Goal: Task Accomplishment & Management: Use online tool/utility

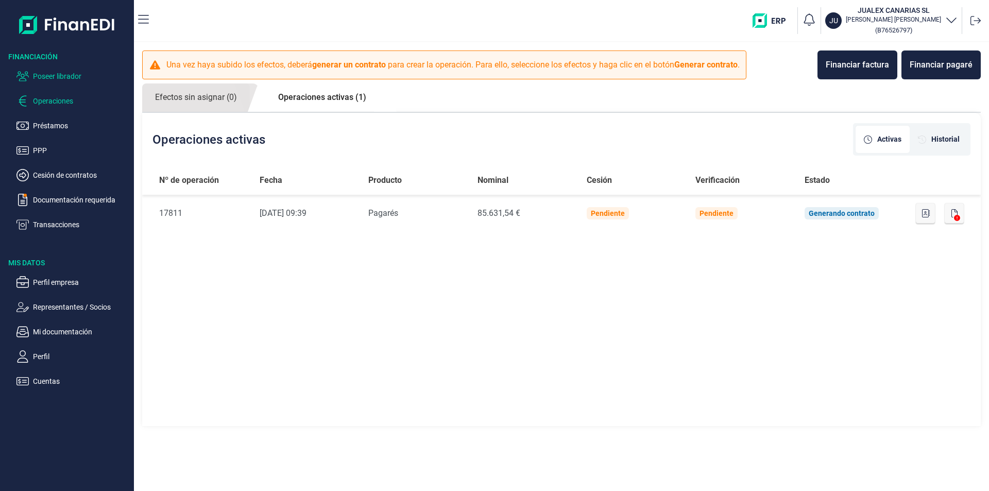
click at [50, 75] on p "Poseer librador" at bounding box center [81, 76] width 97 height 12
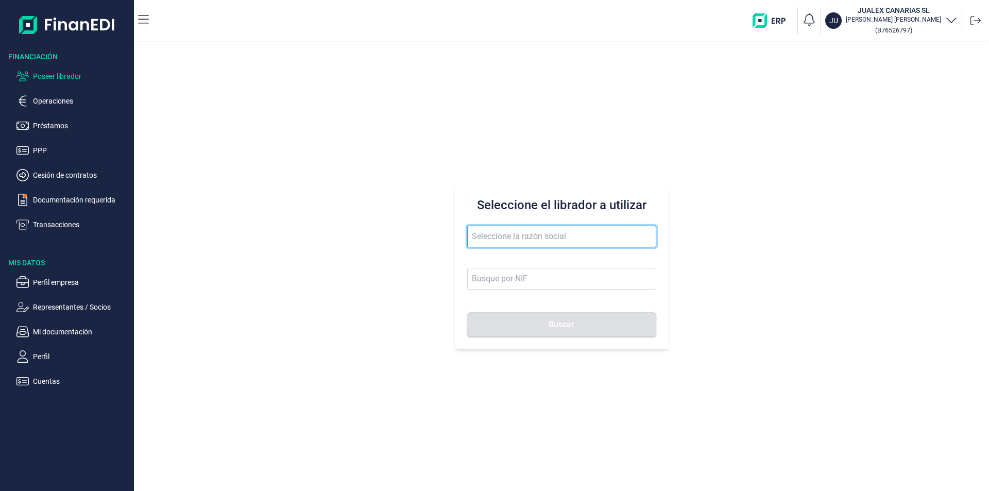
click at [494, 239] on input "text" at bounding box center [561, 237] width 189 height 22
click at [491, 239] on input "nigue angel" at bounding box center [561, 237] width 189 height 22
click at [478, 235] on input "niguel angel" at bounding box center [561, 237] width 189 height 22
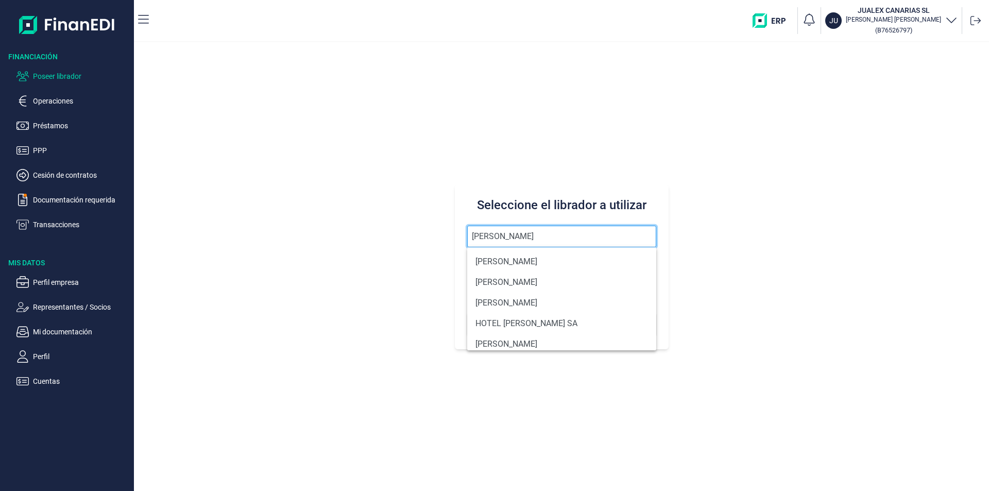
click at [528, 238] on input "[PERSON_NAME]" at bounding box center [561, 237] width 189 height 22
drag, startPoint x: 528, startPoint y: 238, endPoint x: 464, endPoint y: 241, distance: 64.0
click at [464, 241] on div "Seleccione el librador a utilizar [PERSON_NAME]" at bounding box center [562, 266] width 214 height 165
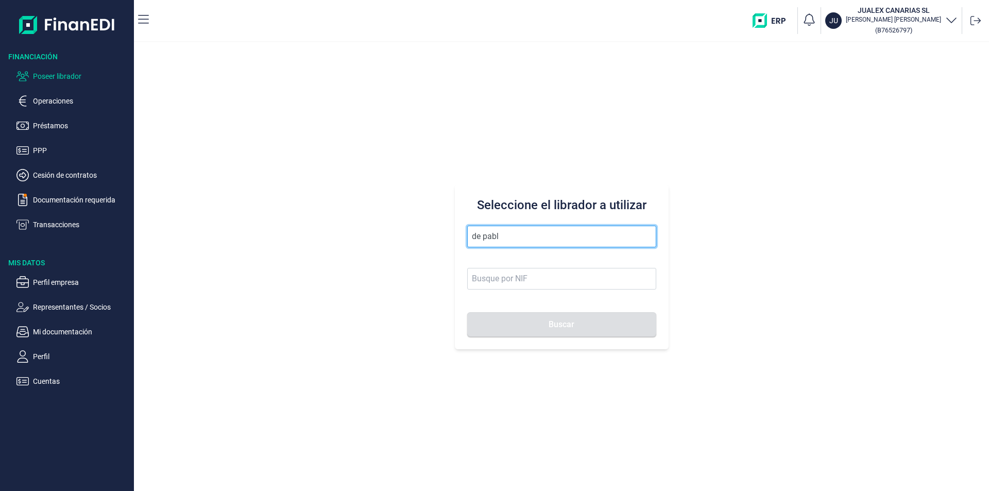
type input "de [PERSON_NAME]"
drag, startPoint x: 514, startPoint y: 234, endPoint x: 452, endPoint y: 234, distance: 61.8
click at [452, 234] on div "Seleccione el librador a utilizar de [PERSON_NAME]" at bounding box center [561, 266] width 855 height 449
click at [497, 237] on input "text" at bounding box center [561, 237] width 189 height 22
type input "e"
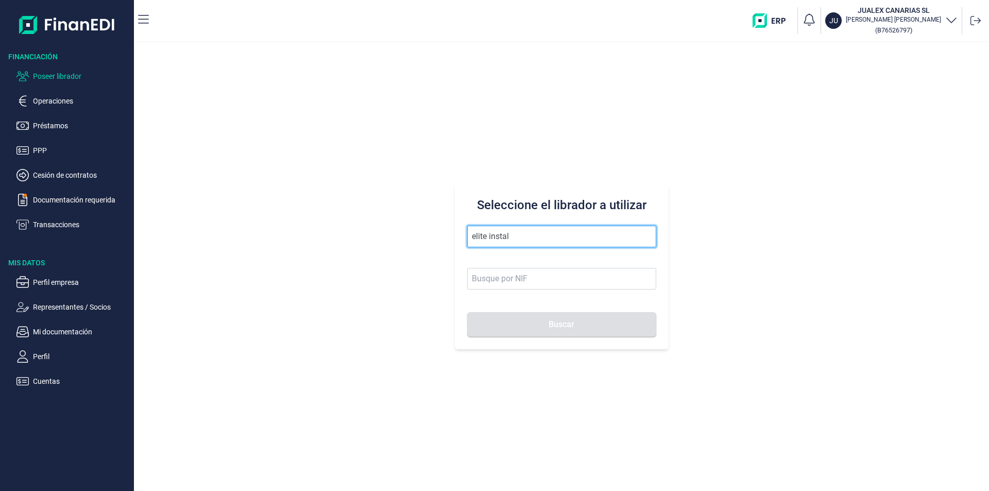
type input "elite instala"
drag, startPoint x: 508, startPoint y: 237, endPoint x: 466, endPoint y: 235, distance: 42.3
click at [466, 235] on div "Seleccione el librador a utilizar elite instala Buscar" at bounding box center [562, 266] width 214 height 165
